Goal: Entertainment & Leisure: Consume media (video, audio)

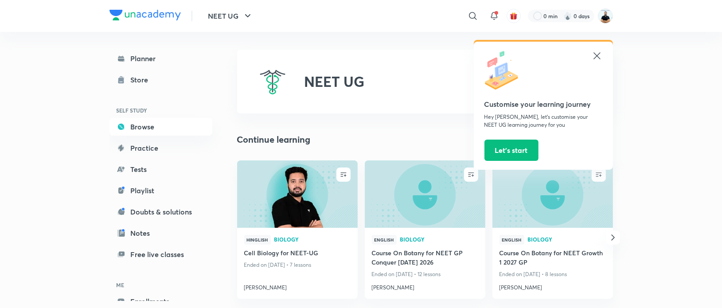
click at [597, 55] on icon at bounding box center [597, 55] width 7 height 7
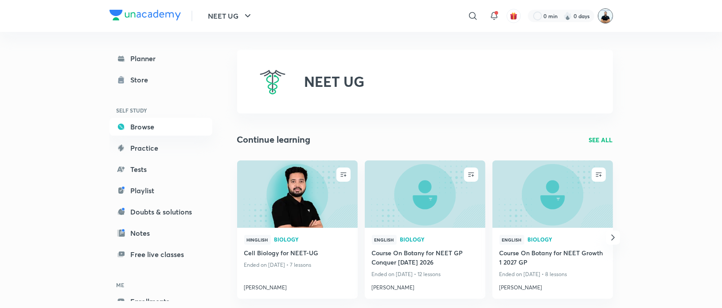
click at [605, 19] on img at bounding box center [605, 15] width 15 height 15
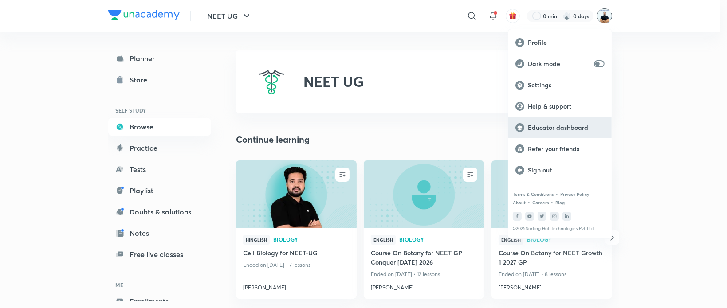
click at [566, 129] on p "Educator dashboard" at bounding box center [566, 128] width 77 height 8
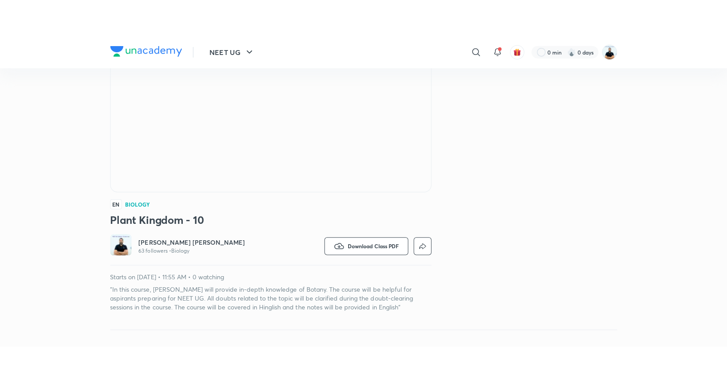
scroll to position [133, 0]
